Goal: Information Seeking & Learning: Learn about a topic

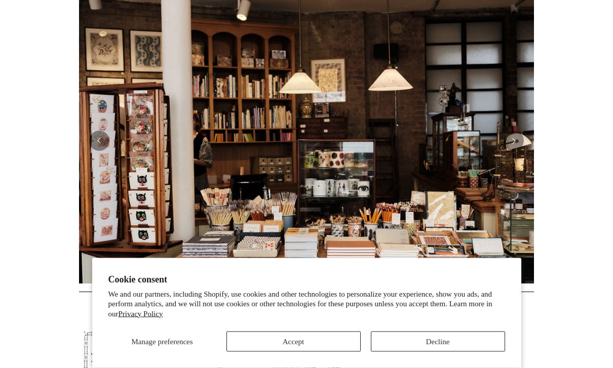
scroll to position [204, 0]
click at [348, 352] on button "Accept" at bounding box center [293, 342] width 134 height 20
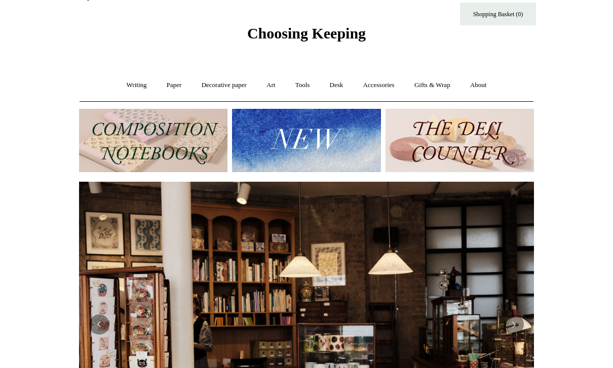
scroll to position [0, 0]
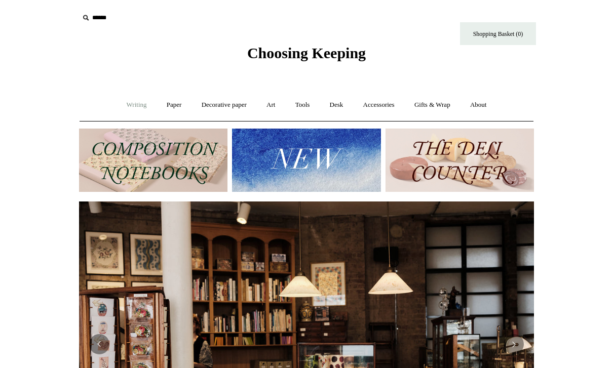
click at [139, 104] on link "Writing +" at bounding box center [136, 105] width 38 height 27
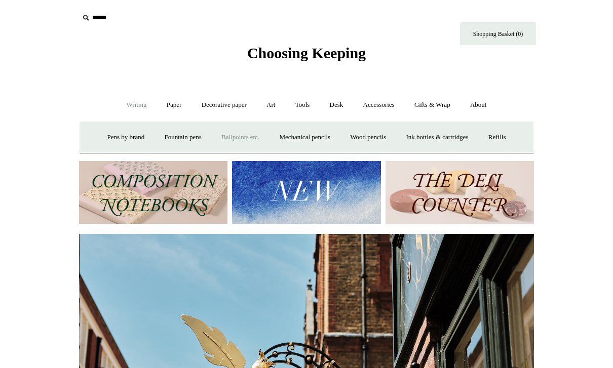
scroll to position [0, 455]
click at [255, 133] on link "Ballpoints etc. +" at bounding box center [240, 137] width 56 height 27
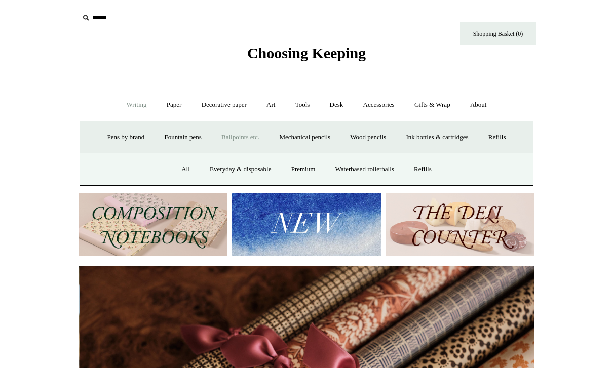
scroll to position [0, 910]
click at [210, 170] on link "Everyday & disposable" at bounding box center [241, 169] width 80 height 27
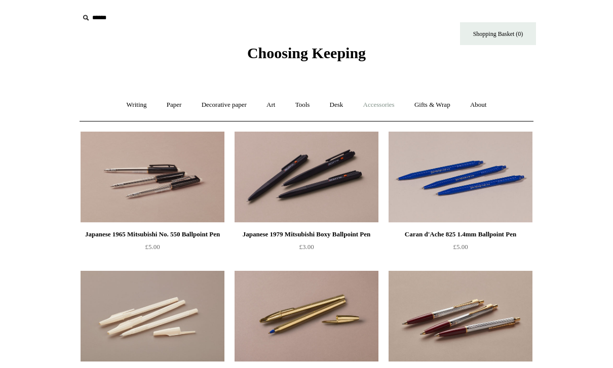
click at [369, 106] on link "Accessories +" at bounding box center [379, 105] width 50 height 27
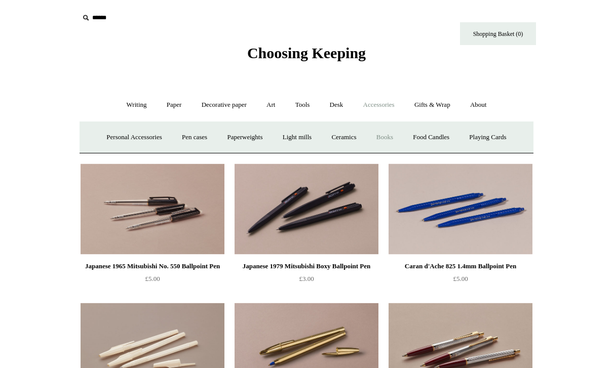
click at [383, 136] on link "Books" at bounding box center [384, 137] width 35 height 27
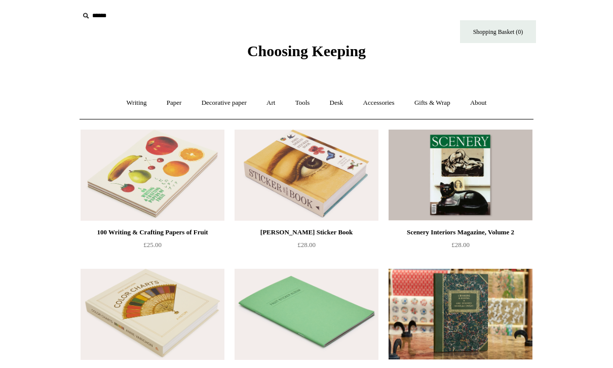
scroll to position [3, 0]
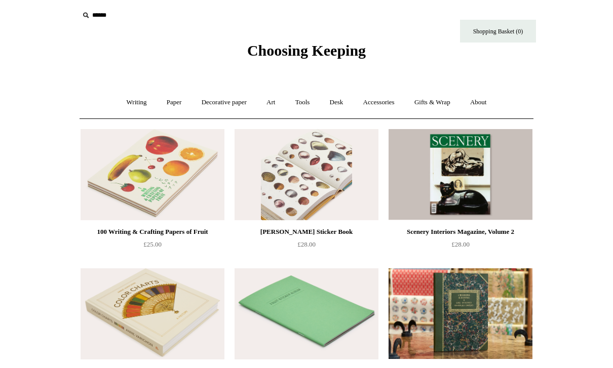
click at [364, 183] on img at bounding box center [306, 174] width 144 height 91
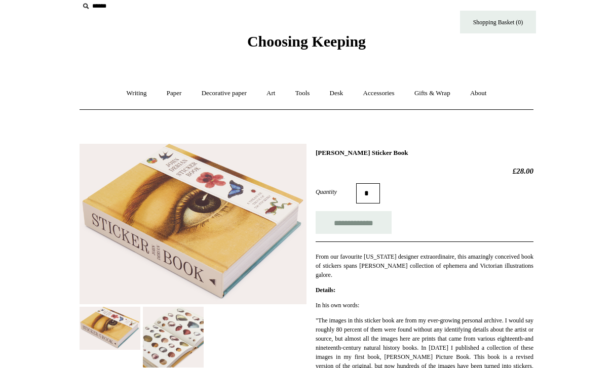
scroll to position [20, 0]
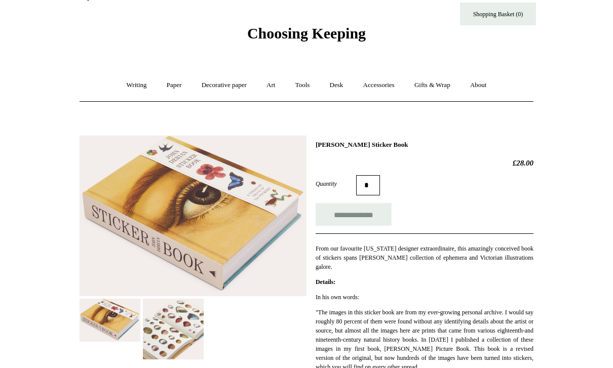
click at [162, 326] on img at bounding box center [173, 329] width 61 height 61
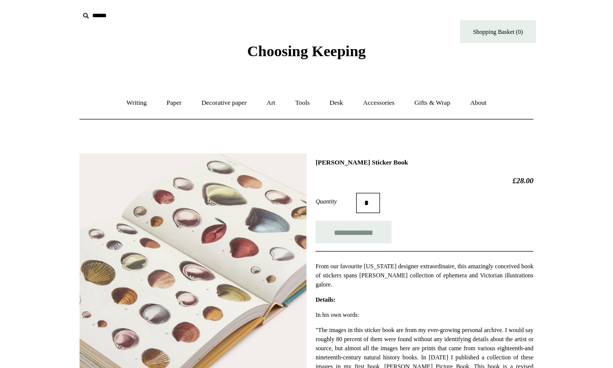
scroll to position [0, 0]
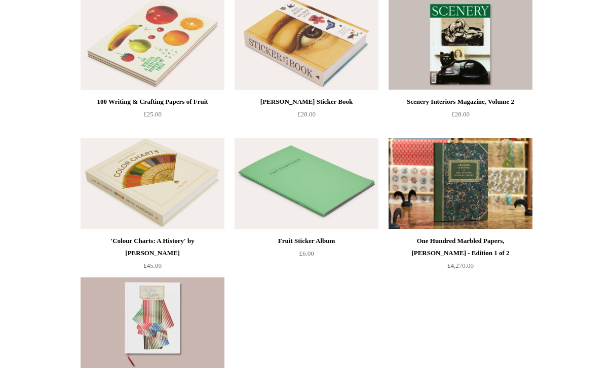
scroll to position [105, 0]
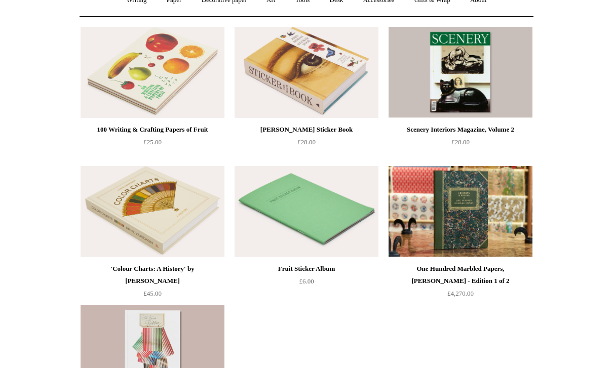
click at [450, 67] on img at bounding box center [460, 72] width 144 height 91
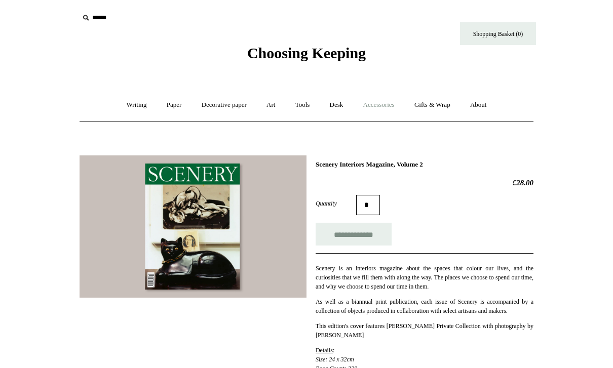
click at [384, 105] on link "Accessories +" at bounding box center [379, 105] width 50 height 27
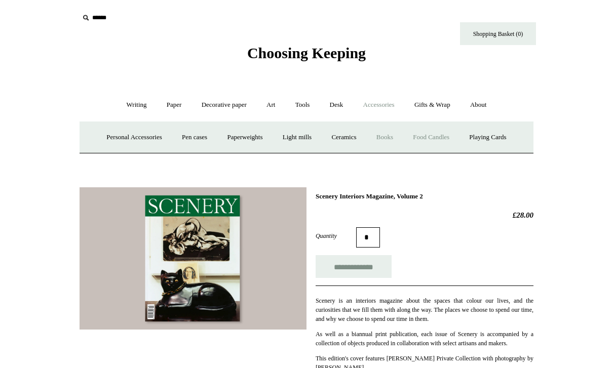
click at [450, 144] on link "Food Candles" at bounding box center [431, 137] width 55 height 27
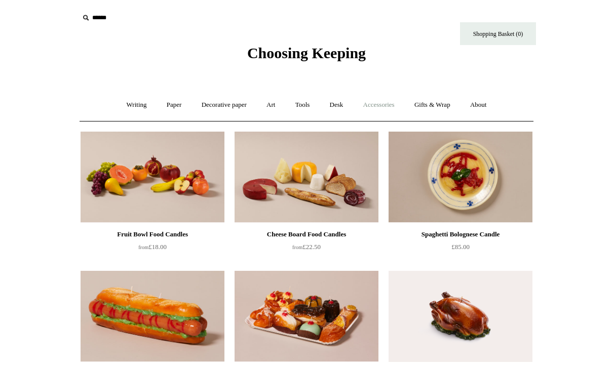
click at [381, 108] on link "Accessories +" at bounding box center [379, 105] width 50 height 27
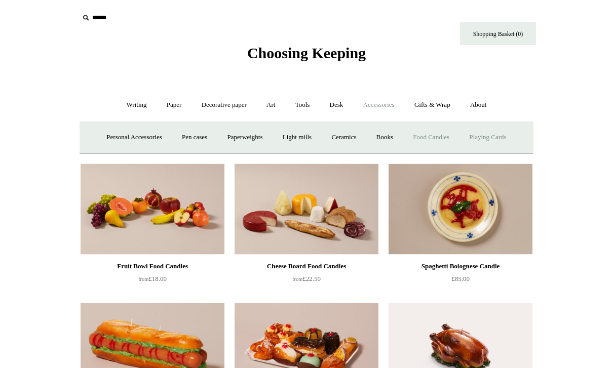
click at [485, 132] on link "Playing Cards" at bounding box center [487, 137] width 55 height 27
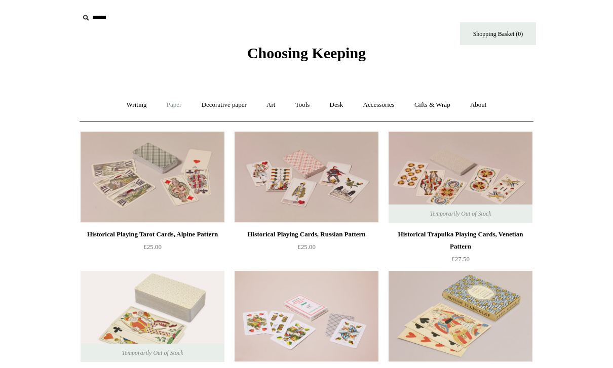
click at [170, 106] on link "Paper +" at bounding box center [173, 105] width 33 height 27
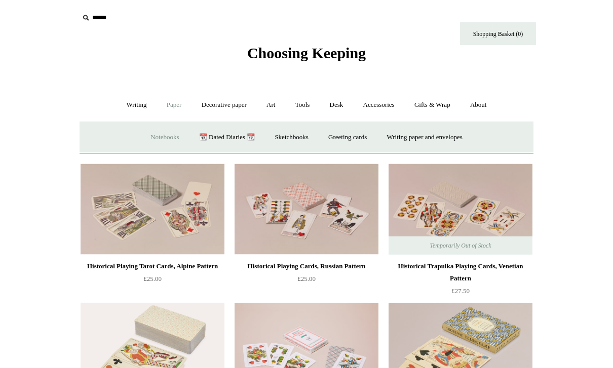
click at [161, 142] on link "Notebooks +" at bounding box center [164, 137] width 47 height 27
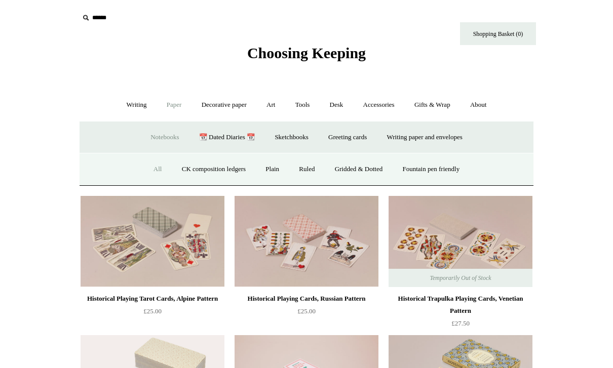
click at [152, 166] on link "All" at bounding box center [157, 169] width 27 height 27
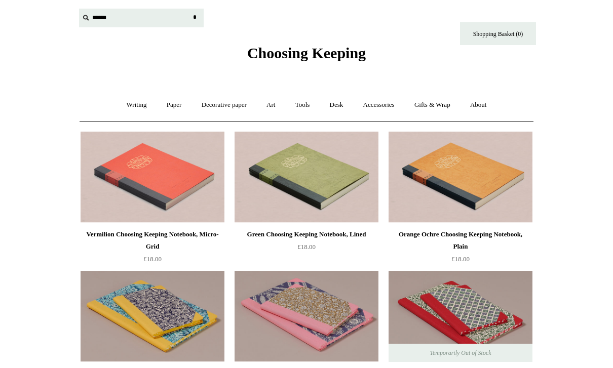
click at [100, 22] on input "text" at bounding box center [141, 18] width 125 height 19
type input "**"
click at [194, 17] on input "*" at bounding box center [194, 18] width 10 height 18
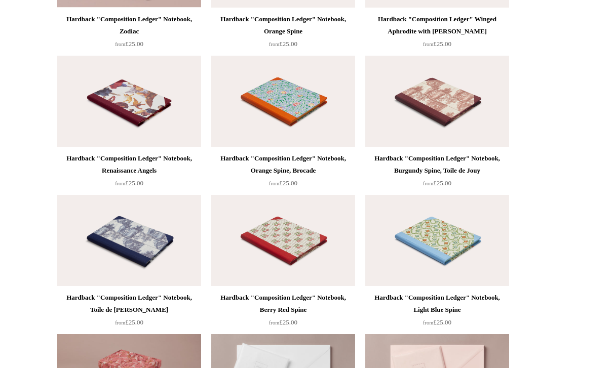
scroll to position [1829, 0]
click at [418, 94] on img at bounding box center [437, 101] width 144 height 91
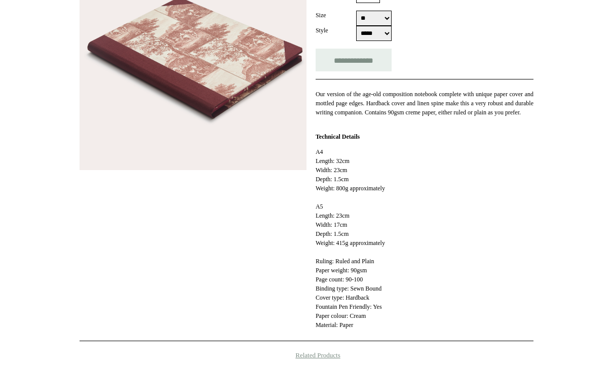
scroll to position [206, 0]
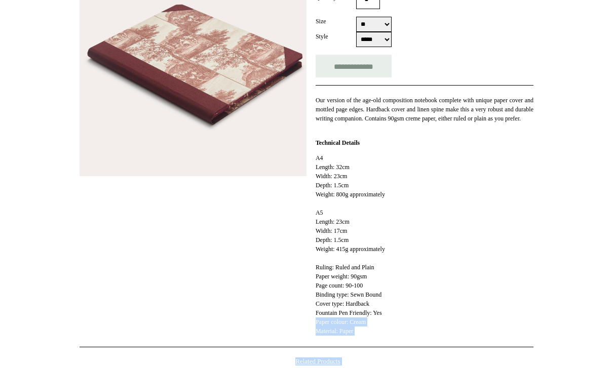
drag, startPoint x: 306, startPoint y: 395, endPoint x: -1, endPoint y: -207, distance: 675.1
